Goal: Transaction & Acquisition: Purchase product/service

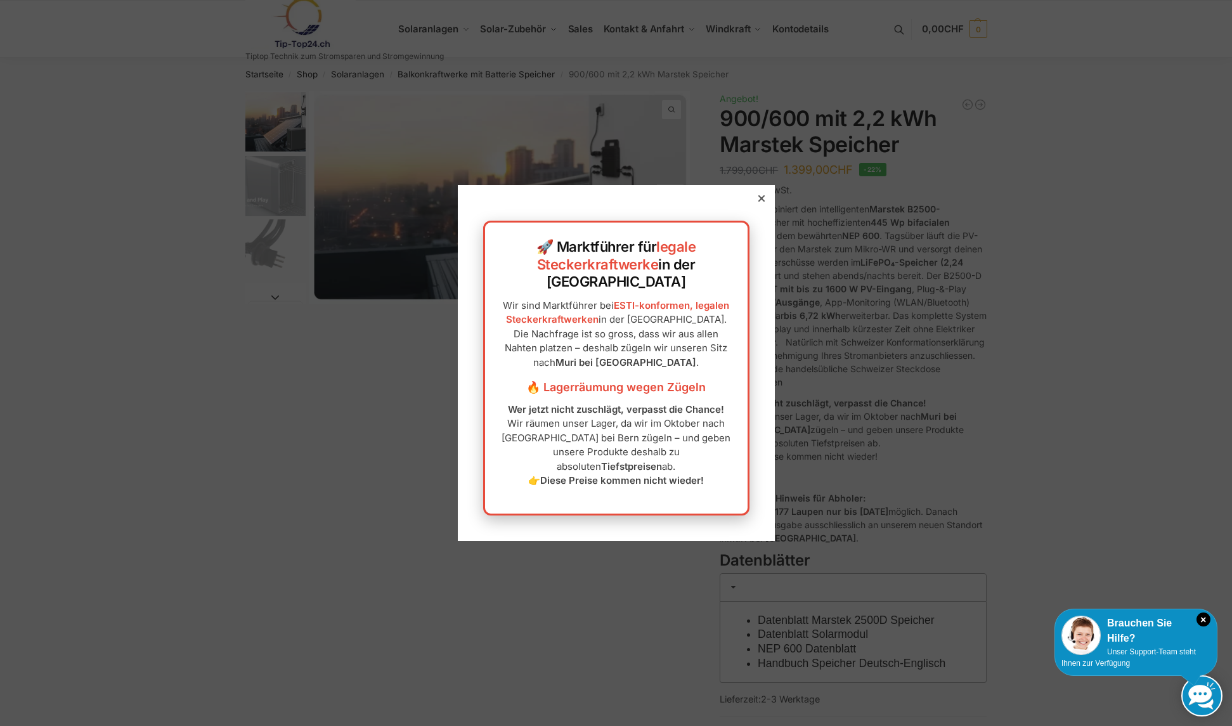
drag, startPoint x: 751, startPoint y: 219, endPoint x: 751, endPoint y: 231, distance: 11.4
click at [751, 230] on div "🚀 Marktführer für legale Steckerkraftwerke in der [GEOGRAPHIC_DATA] Wir sind Ma…" at bounding box center [616, 362] width 317 height 355
click at [758, 202] on icon at bounding box center [761, 198] width 6 height 6
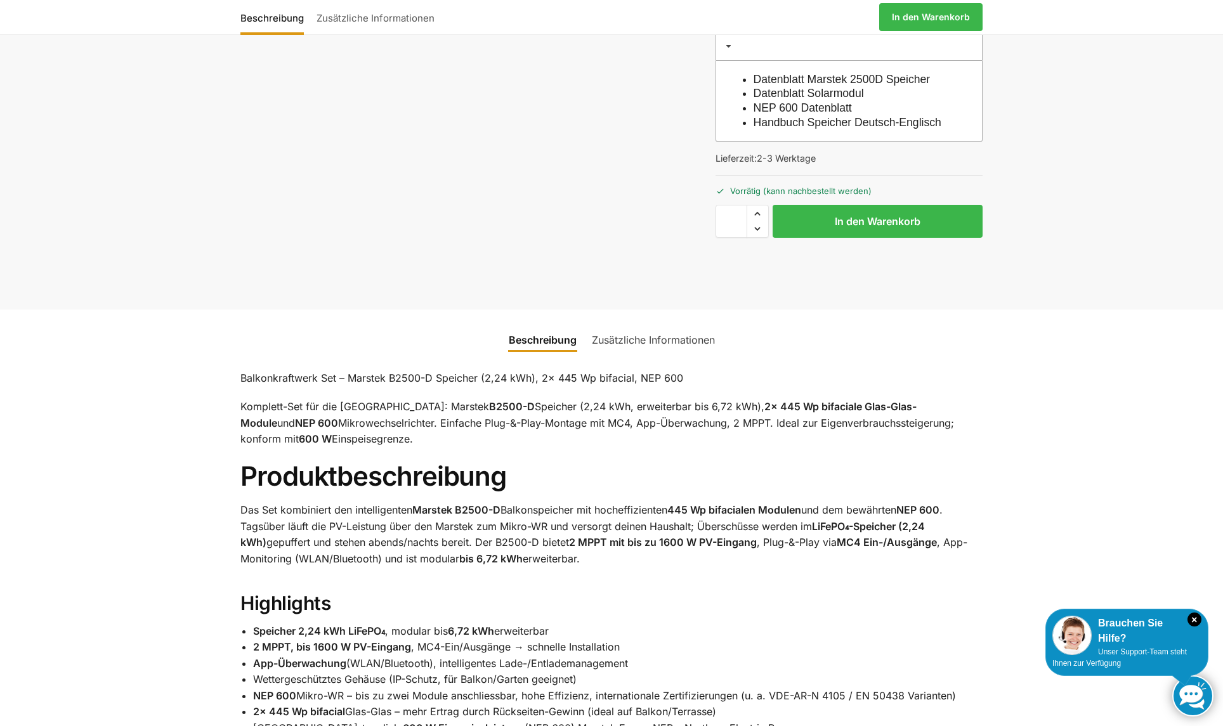
scroll to position [380, 0]
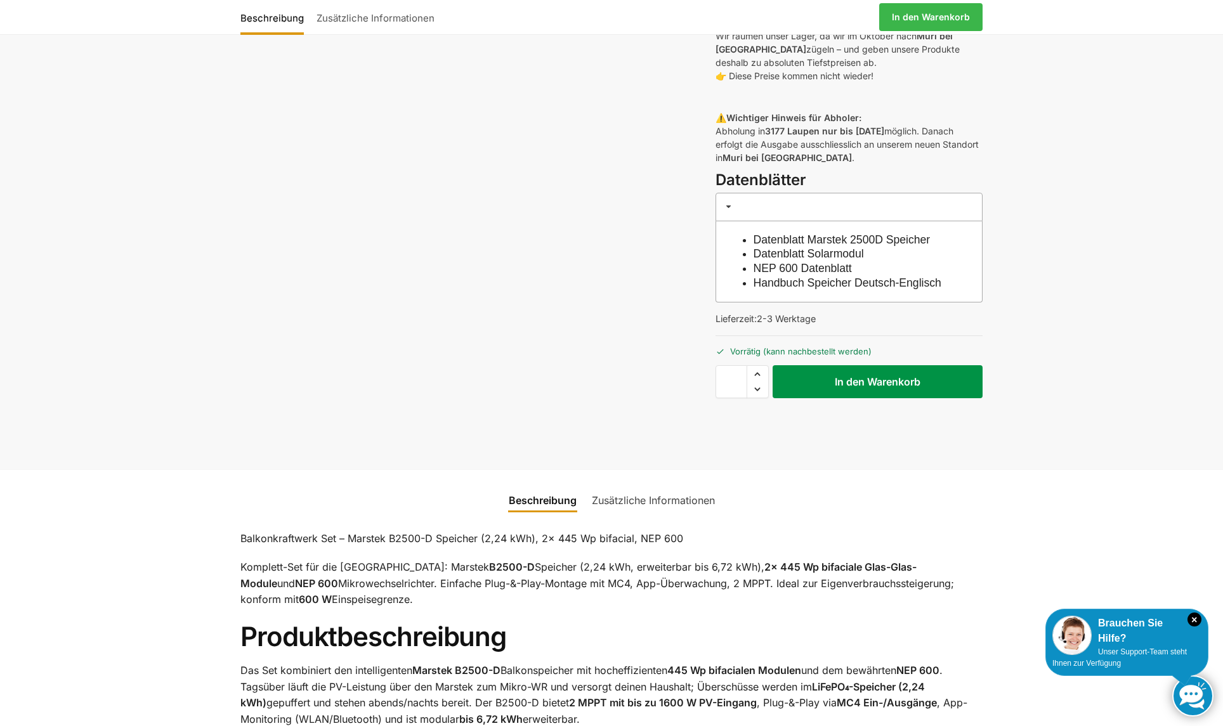
click at [856, 396] on button "In den Warenkorb" at bounding box center [877, 381] width 210 height 33
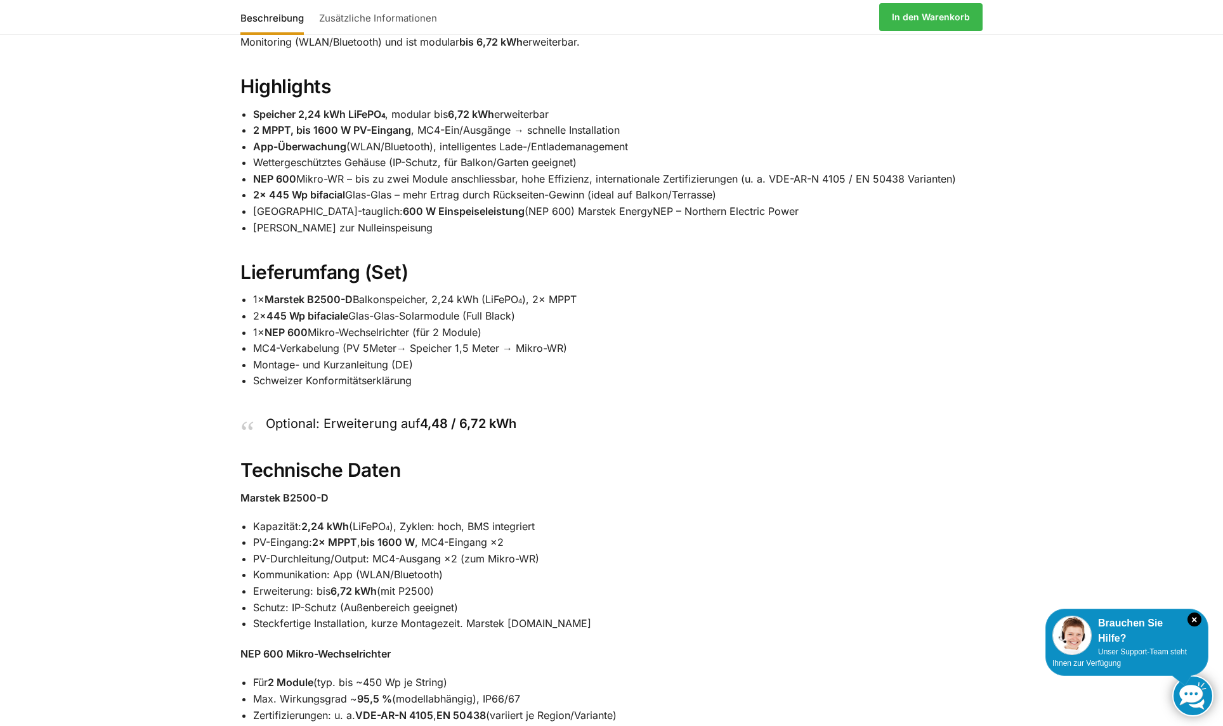
scroll to position [1268, 0]
